Goal: Task Accomplishment & Management: Use online tool/utility

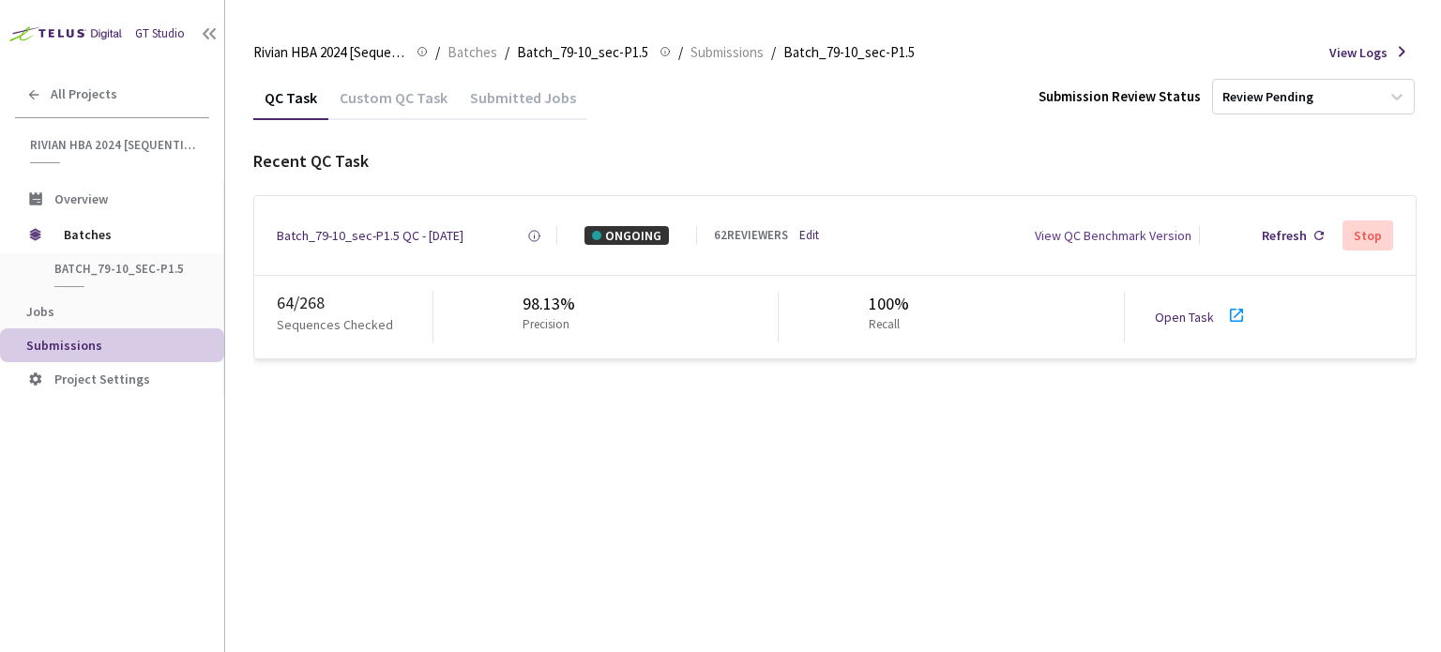
click at [1186, 322] on link "Open Task" at bounding box center [1183, 317] width 59 height 17
click at [340, 228] on div "Batch_79-10_sec-P1.5 QC - [DATE]" at bounding box center [370, 235] width 187 height 19
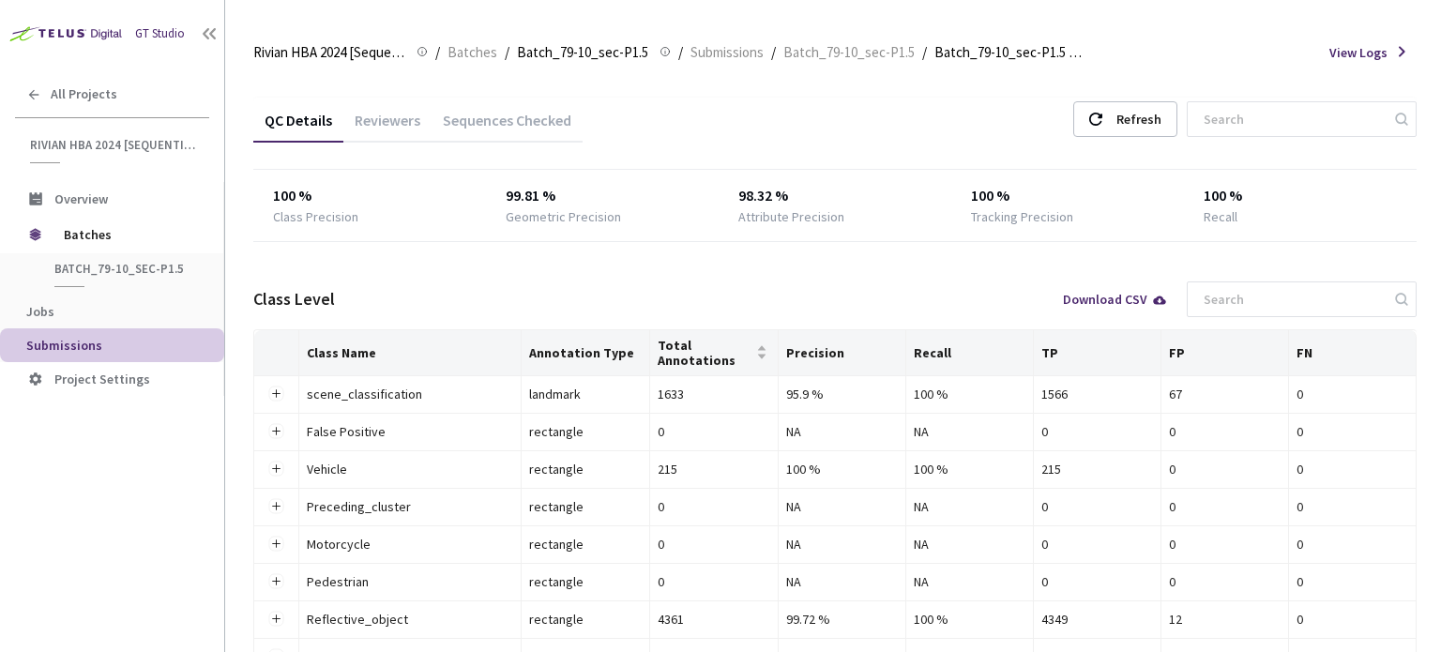
click at [405, 123] on div "Reviewers" at bounding box center [387, 127] width 88 height 32
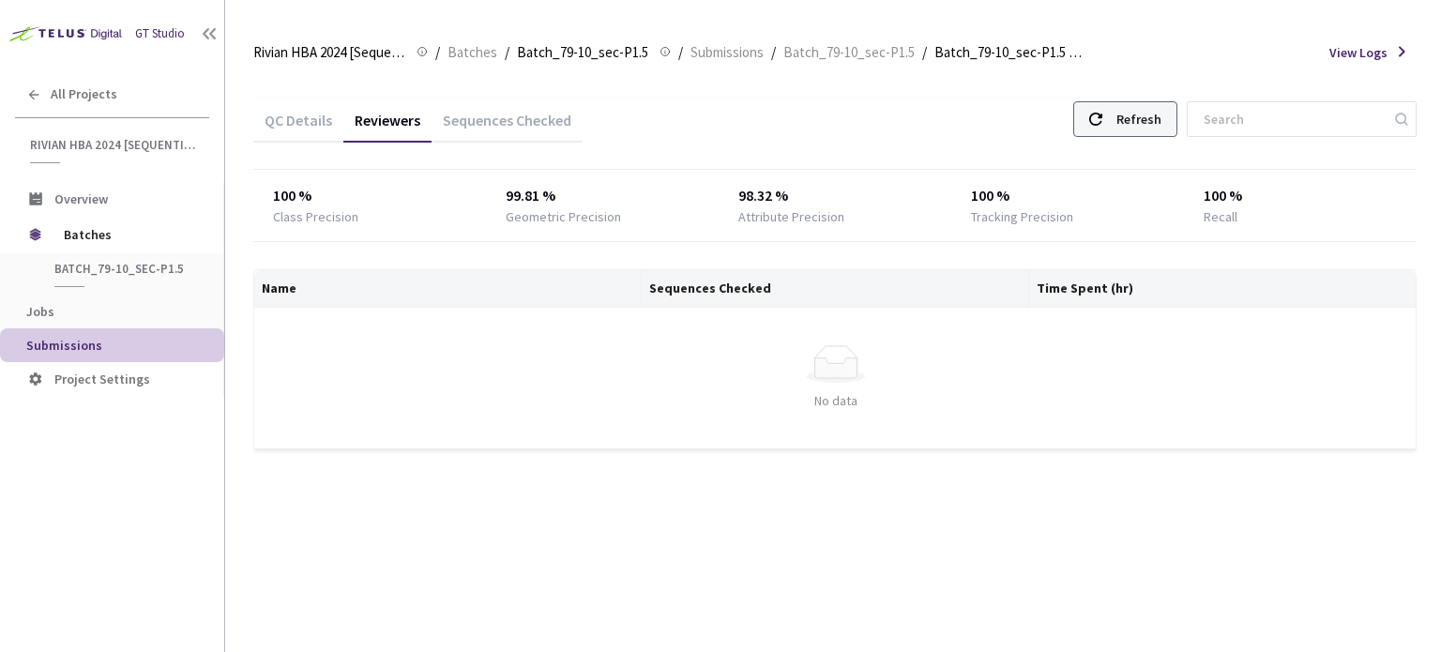
click at [1154, 128] on div "Refresh" at bounding box center [1138, 119] width 45 height 34
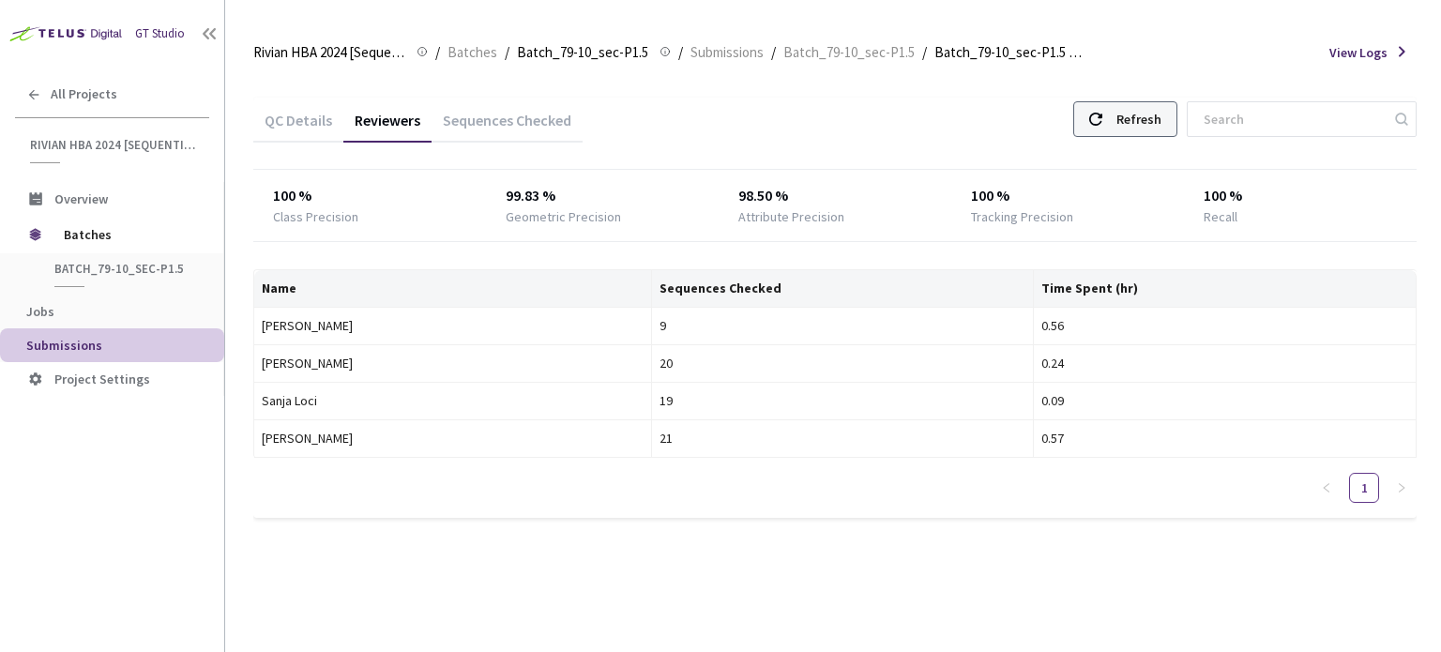
click at [1135, 127] on div "Refresh" at bounding box center [1125, 119] width 104 height 36
click at [1156, 126] on div "Refresh" at bounding box center [1138, 119] width 45 height 34
click at [1129, 114] on div "Refresh" at bounding box center [1125, 119] width 104 height 36
click at [1102, 123] on icon at bounding box center [1095, 119] width 13 height 13
click at [1152, 130] on div "Refresh" at bounding box center [1138, 119] width 45 height 34
